Goal: Task Accomplishment & Management: Manage account settings

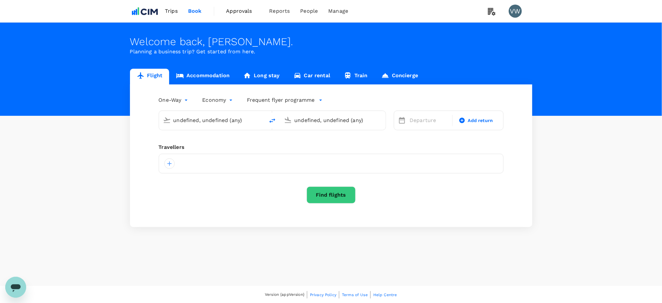
type input "London Heathrow (LHR)"
type input "[GEOGRAPHIC_DATA] (DUB)"
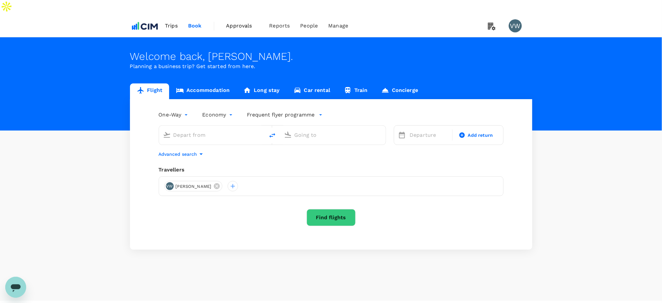
type input "London Heathrow (LHR)"
type input "[GEOGRAPHIC_DATA] (DUB)"
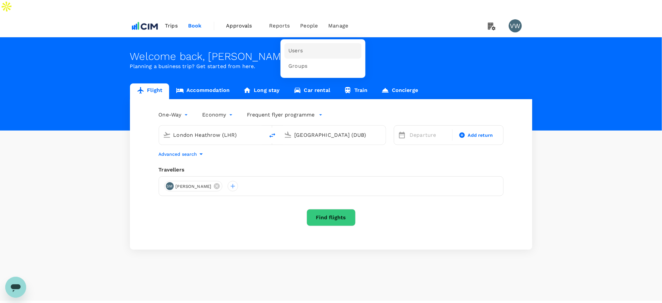
click at [296, 47] on span "Users" at bounding box center [296, 51] width 14 height 8
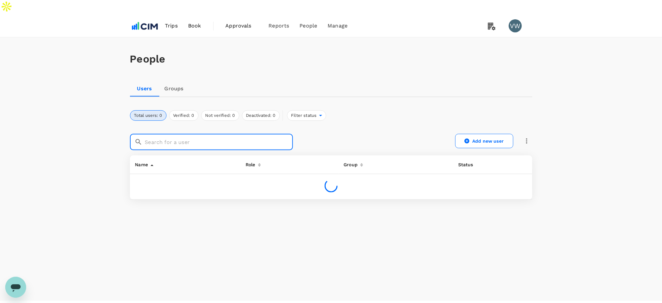
click at [231, 134] on input "text" at bounding box center [219, 142] width 148 height 16
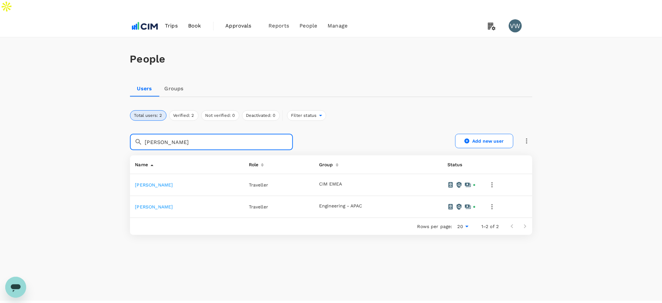
type input "[PERSON_NAME]"
click at [494, 181] on icon "button" at bounding box center [493, 185] width 8 height 8
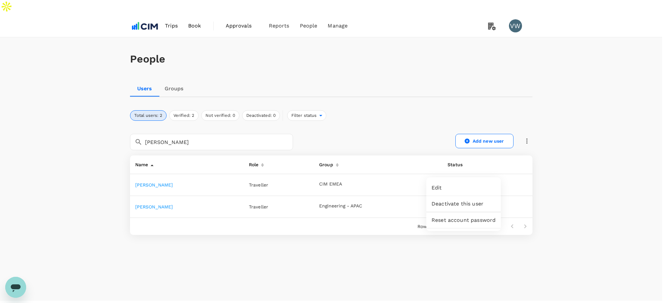
click at [140, 166] on div at bounding box center [334, 151] width 669 height 303
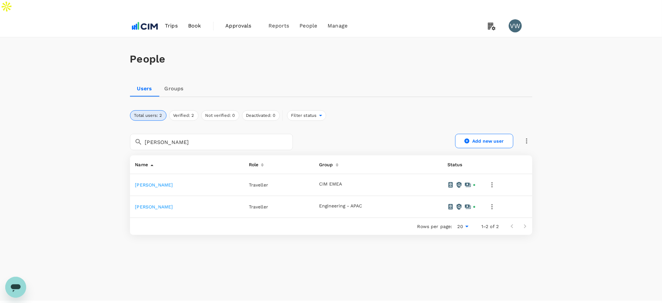
click at [141, 182] on link "[PERSON_NAME]" at bounding box center [154, 184] width 38 height 5
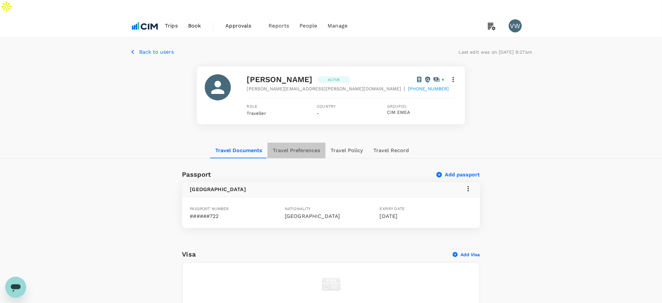
click at [314, 142] on button "Travel Preferences" at bounding box center [297, 150] width 58 height 16
